Goal: Entertainment & Leisure: Browse casually

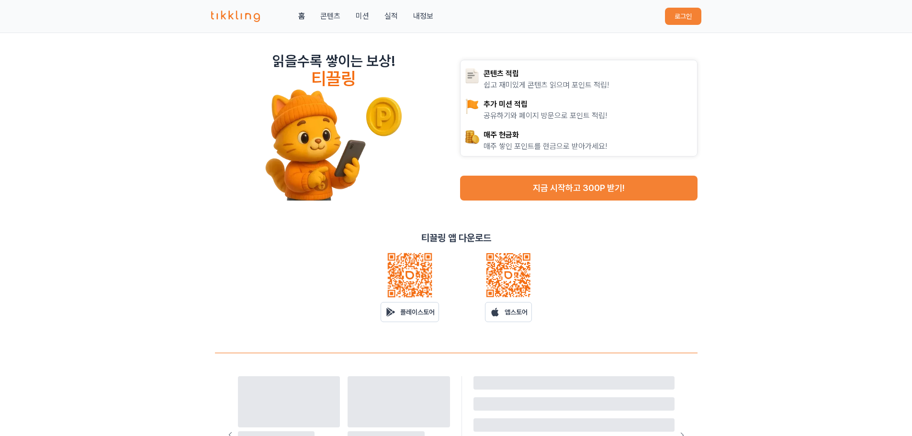
click at [675, 14] on button "로그인" at bounding box center [683, 16] width 36 height 17
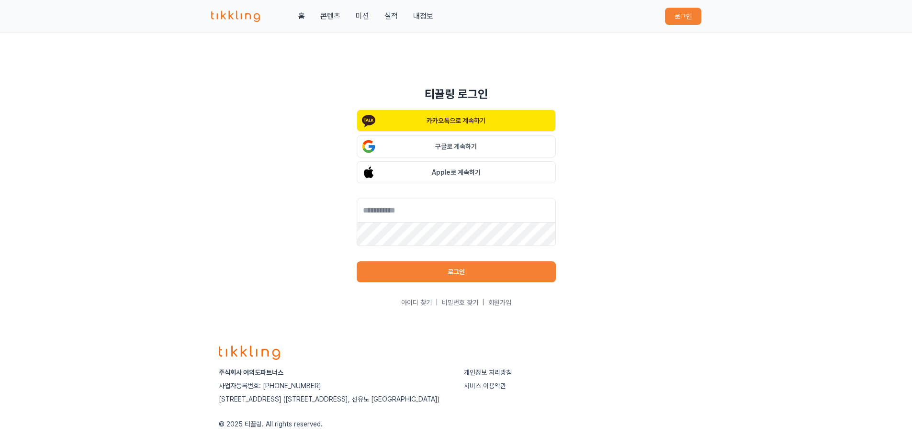
click at [466, 124] on p "카카오톡으로 계속하기" at bounding box center [455, 121] width 59 height 10
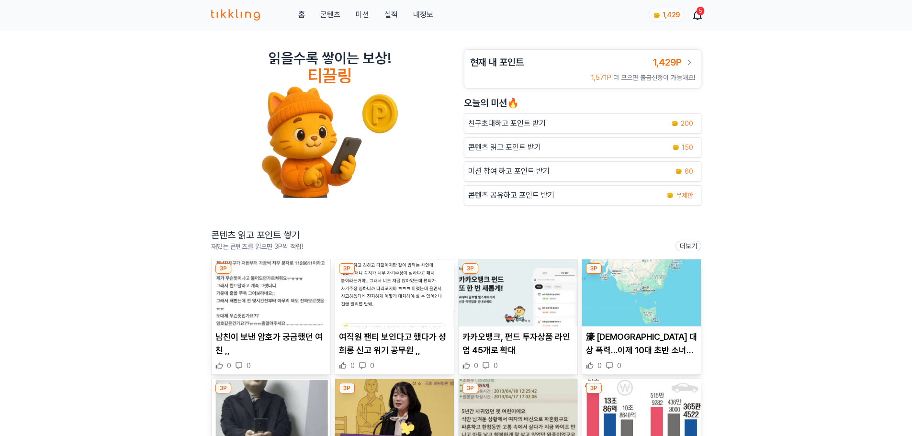
click at [699, 12] on div "5" at bounding box center [700, 11] width 8 height 9
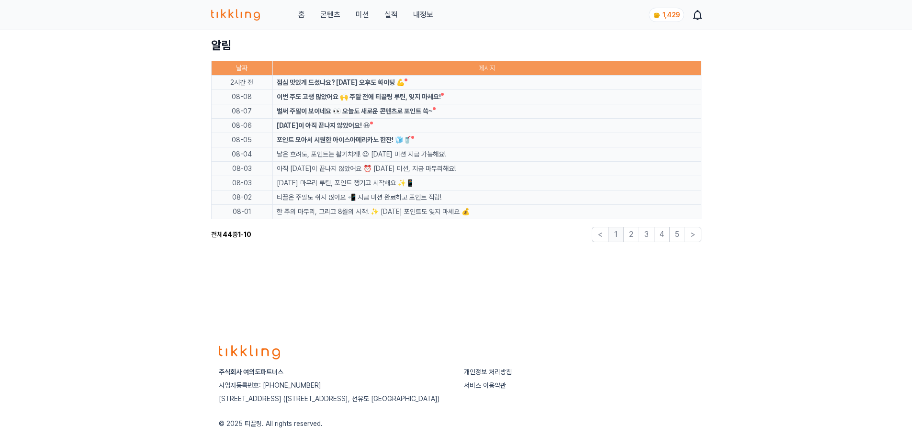
click at [332, 9] on div "홈 콘텐츠 미션 실적 내정보 1,429" at bounding box center [456, 15] width 490 height 30
click at [329, 11] on link "콘텐츠" at bounding box center [330, 14] width 20 height 11
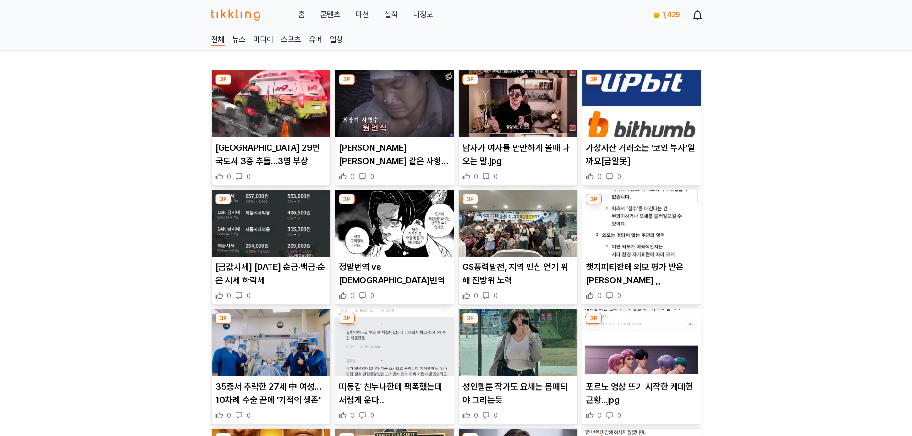
click at [283, 144] on p "충남 서산 지곡면 29번 국도서 3중 추돌…3명 부상" at bounding box center [270, 154] width 111 height 27
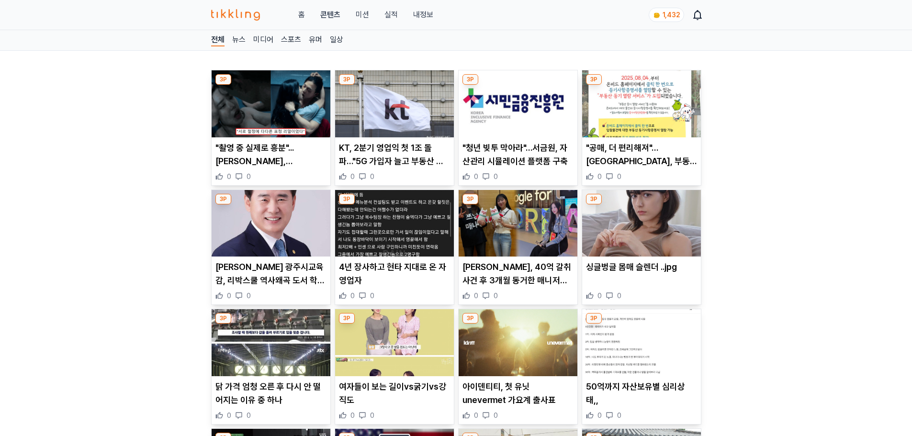
click at [301, 165] on p ""촬영 중 실제로 흥분"...김지훈, 이주빈과 베드신 촬영 중 절정 가는 표정과 '신체적 부위 변화' 고백" at bounding box center [270, 154] width 111 height 27
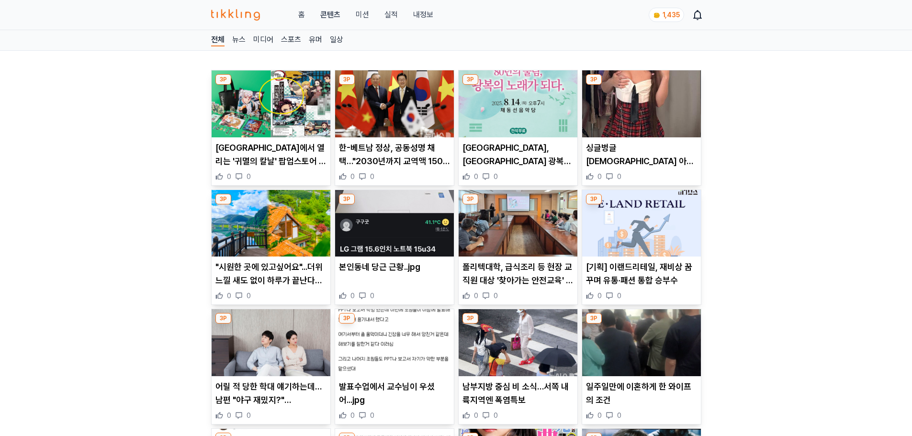
click at [378, 256] on article "본인동네 당근 근황..jpg 0 0" at bounding box center [394, 247] width 119 height 115
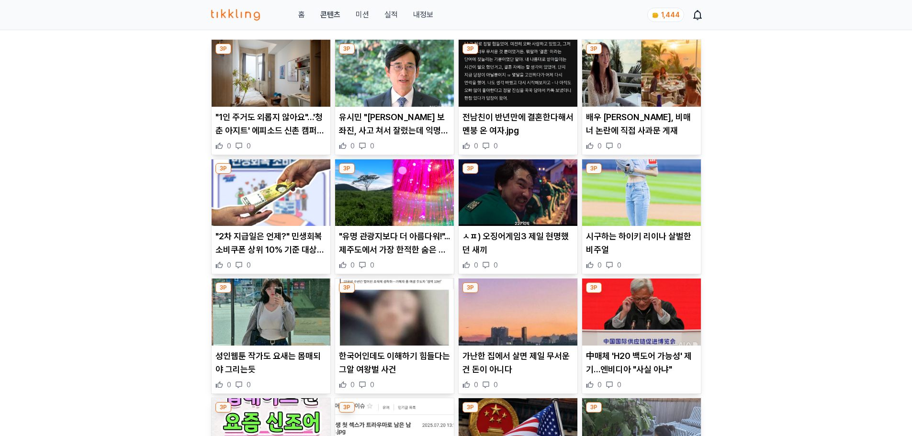
scroll to position [48, 0]
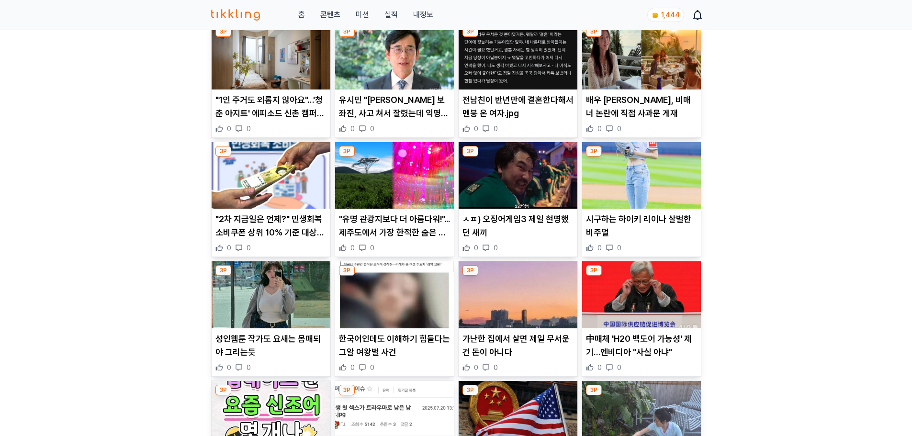
click at [284, 343] on p "성인웹툰 작가도 요새는 몸매되야 그리는듯" at bounding box center [270, 345] width 111 height 27
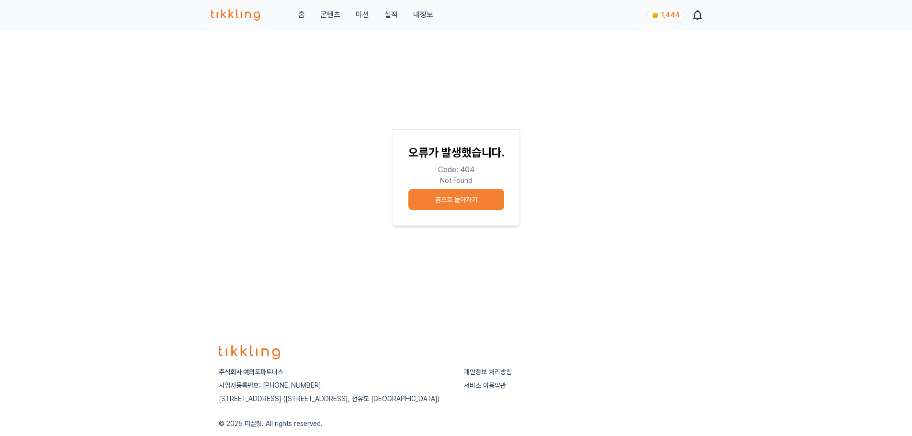
click at [475, 195] on button "홈으로 돌아가기" at bounding box center [456, 199] width 96 height 21
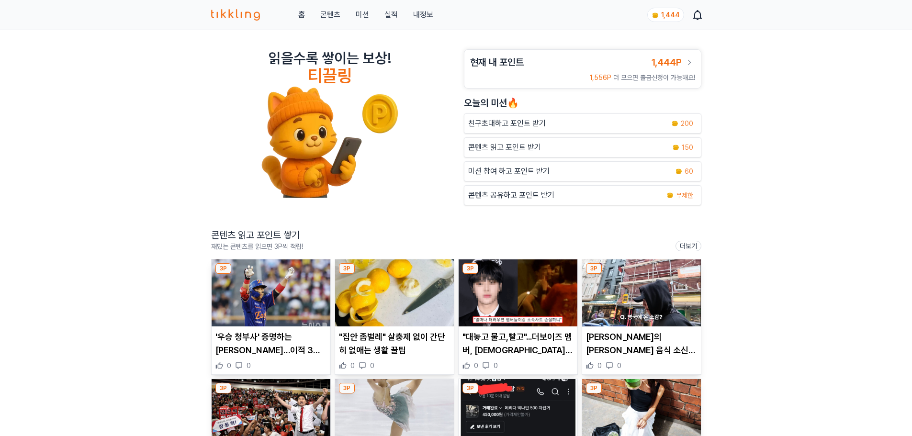
click at [359, 8] on div "홈 콘텐츠 미션 실적 내정보 1,444" at bounding box center [456, 15] width 490 height 30
click at [360, 10] on button "미션" at bounding box center [362, 14] width 13 height 11
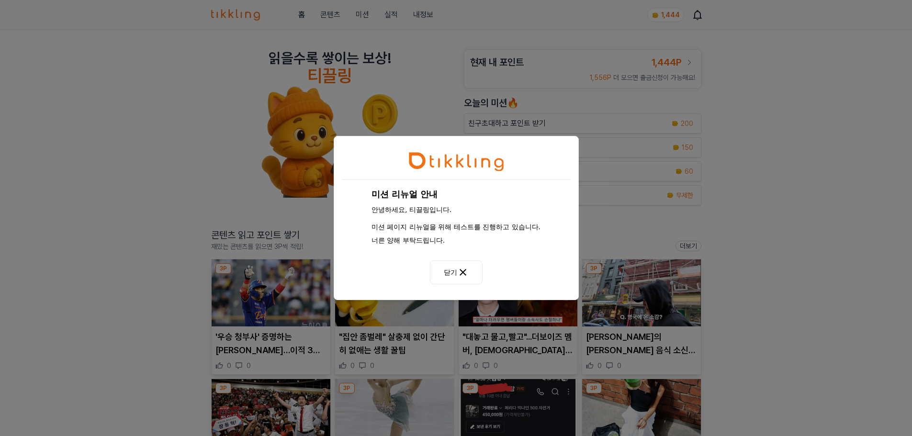
click at [457, 273] on icon at bounding box center [462, 272] width 11 height 11
